Goal: Task Accomplishment & Management: Use online tool/utility

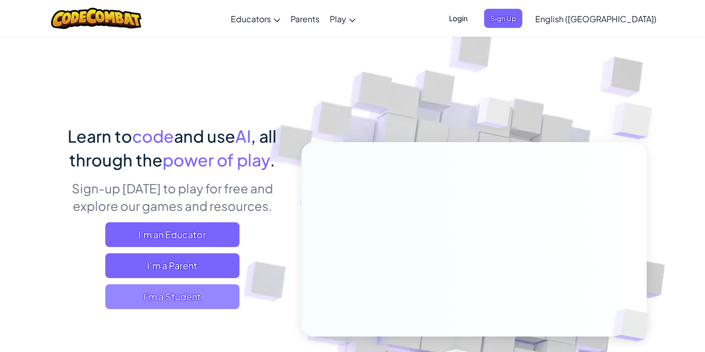
click at [209, 288] on span "I'm a Student" at bounding box center [172, 296] width 134 height 25
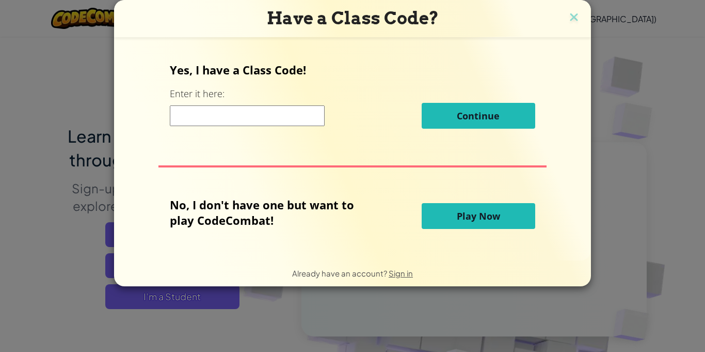
click at [482, 214] on span "Play Now" at bounding box center [478, 216] width 43 height 12
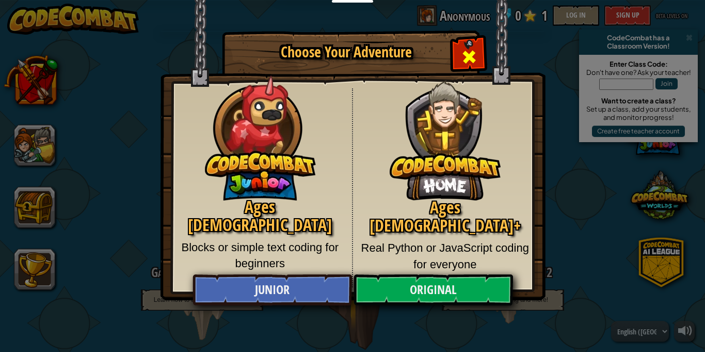
click at [475, 50] on span "Close modal" at bounding box center [469, 57] width 17 height 17
